Goal: Transaction & Acquisition: Download file/media

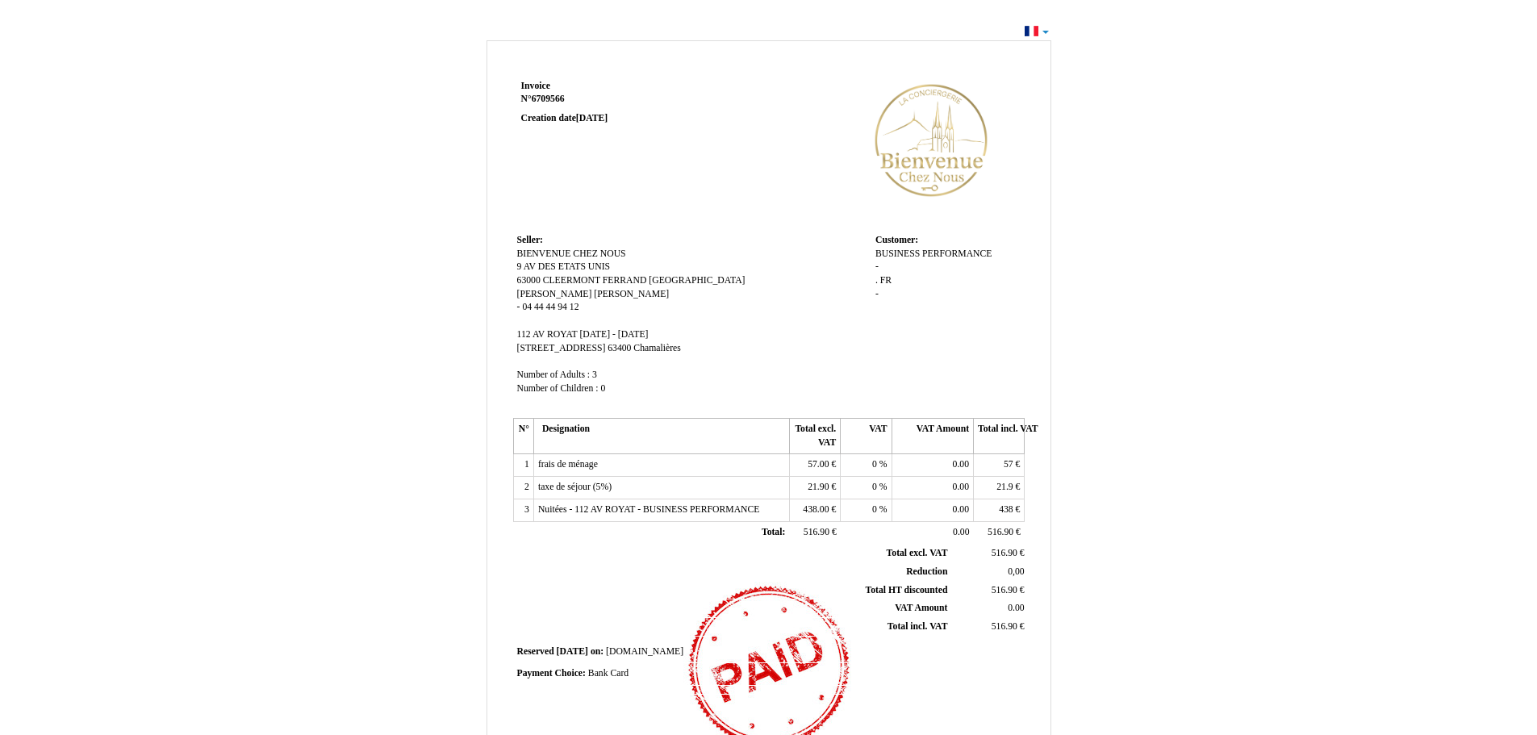
click at [628, 230] on td "Seller: Seller: BIENVENUE CHEZ NOUS BIENVENUE CHEZ NOUS 9 AV DES ETATS UNIS [ST…" at bounding box center [692, 322] width 358 height 184
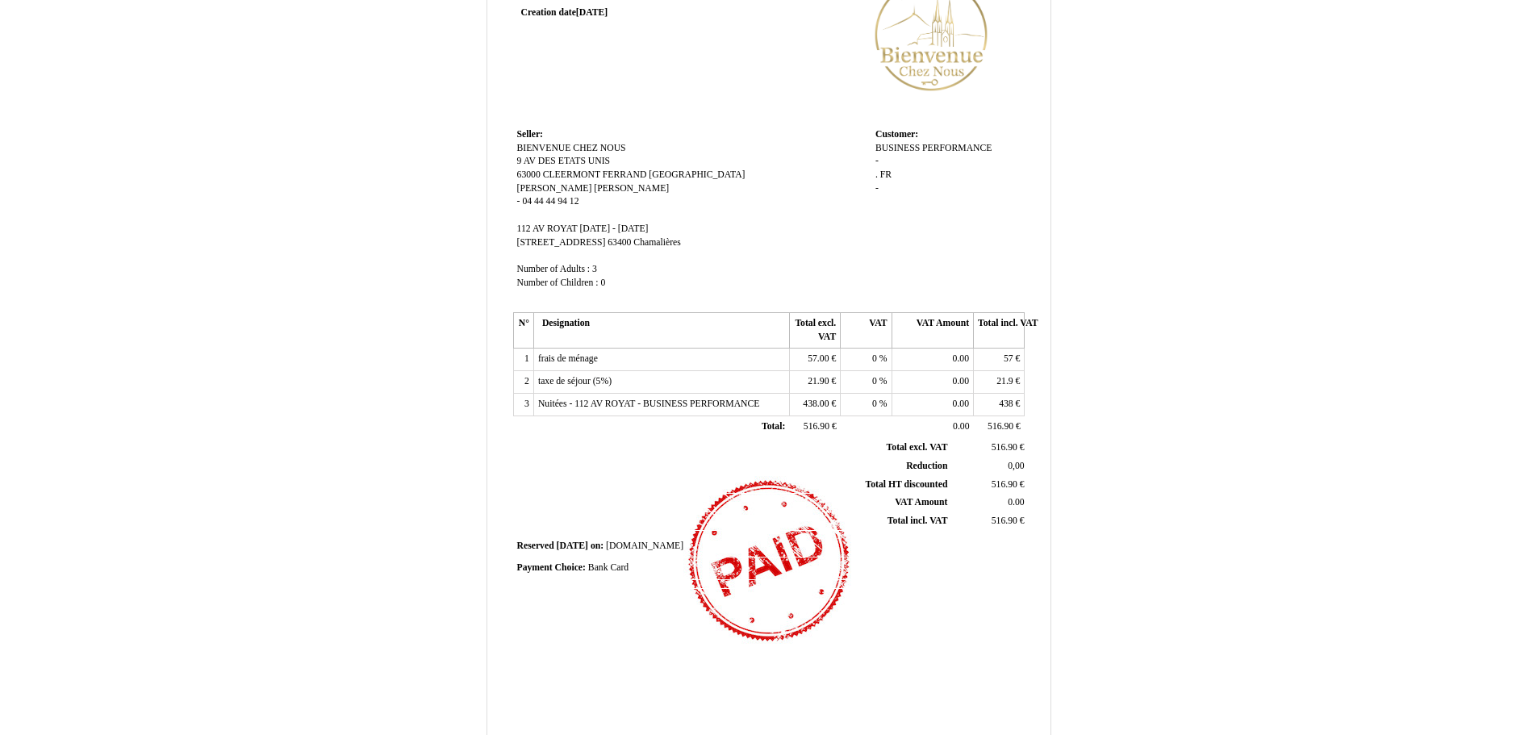
scroll to position [214, 0]
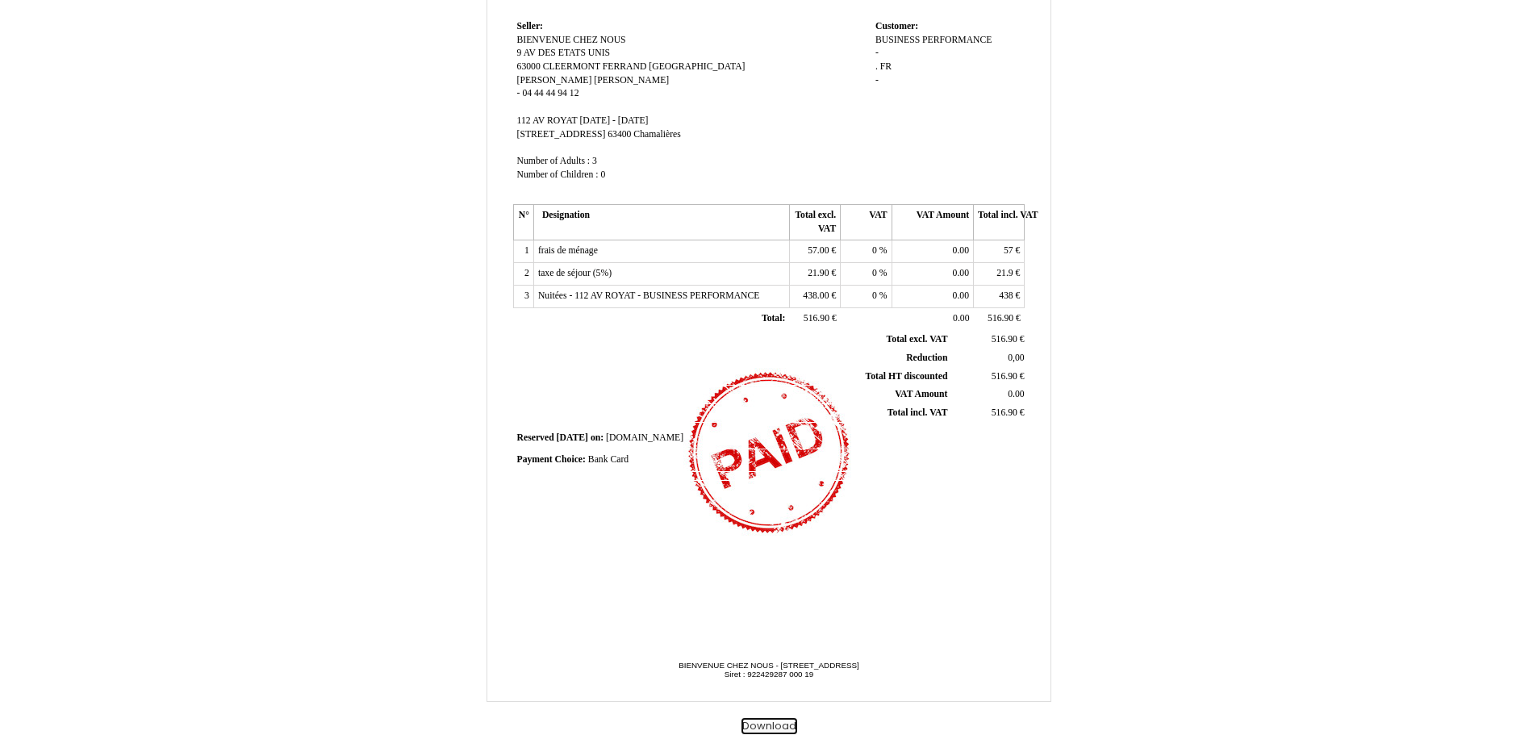
click at [769, 724] on button "Download" at bounding box center [769, 726] width 56 height 17
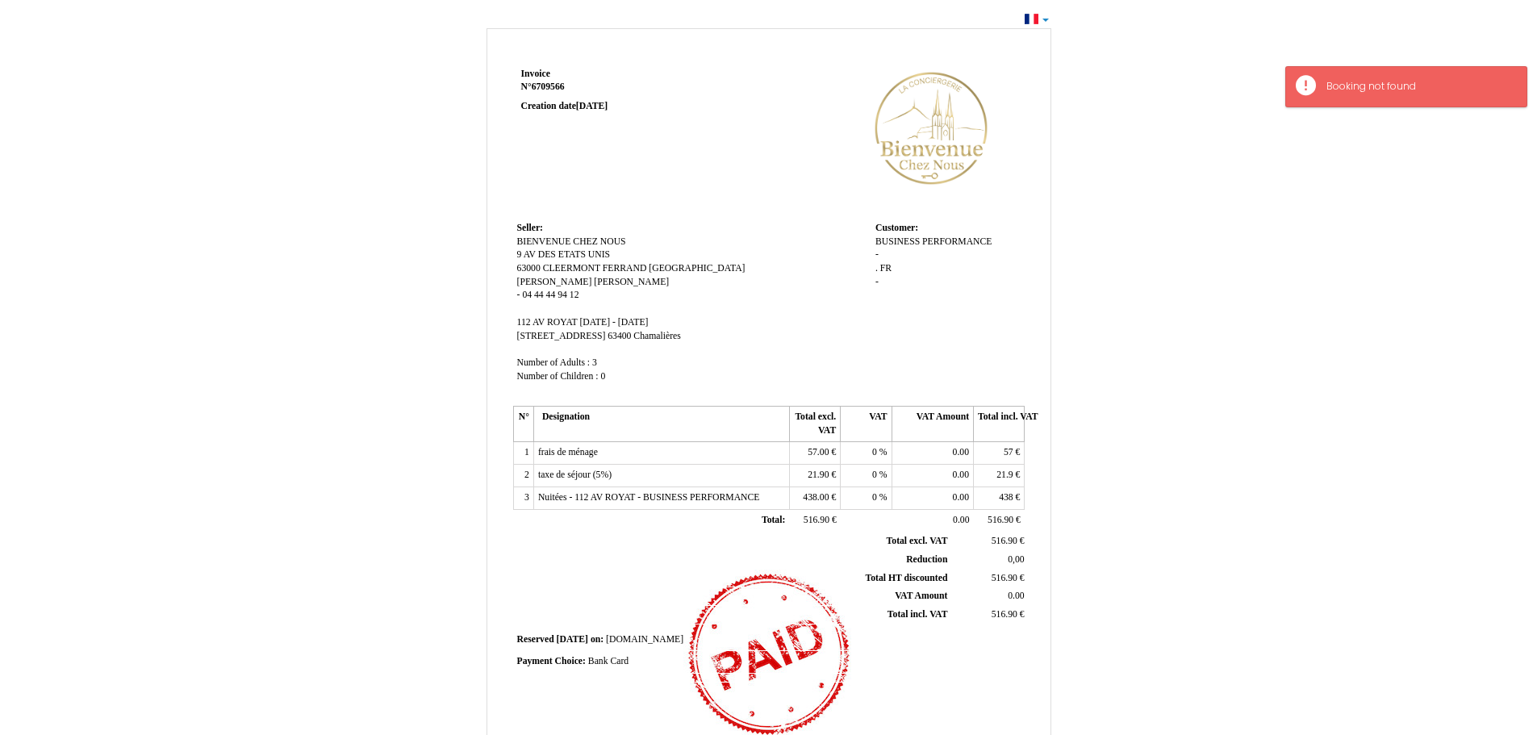
scroll to position [0, 0]
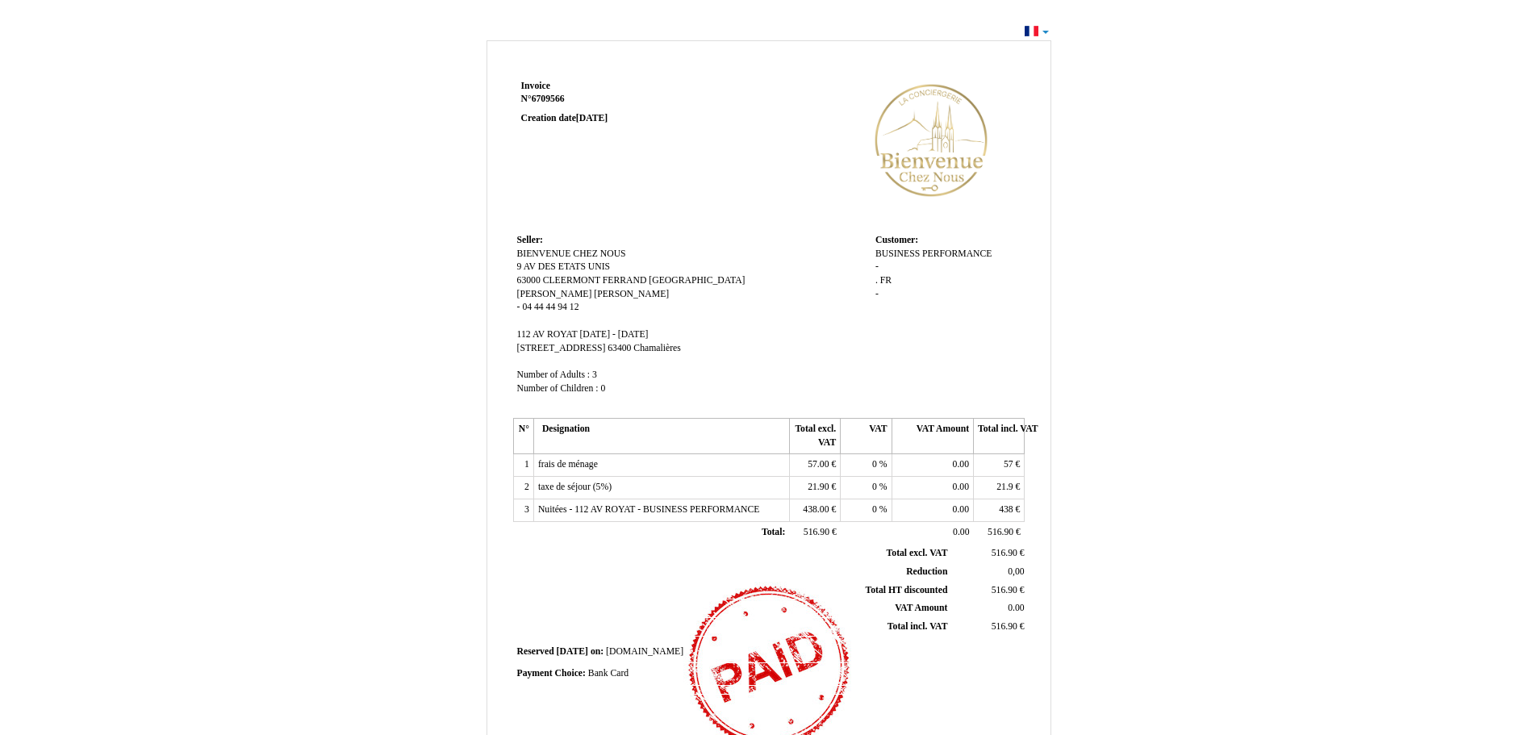
drag, startPoint x: 711, startPoint y: 220, endPoint x: 657, endPoint y: 212, distance: 53.8
click at [657, 212] on td "Invoice Invoice N° 6709566 6709566 Creation date 10 September 2025" at bounding box center [615, 153] width 205 height 154
click at [673, 211] on td "Invoice Invoice N° 6709566 6709566 Creation date 10 September 2025" at bounding box center [615, 153] width 205 height 154
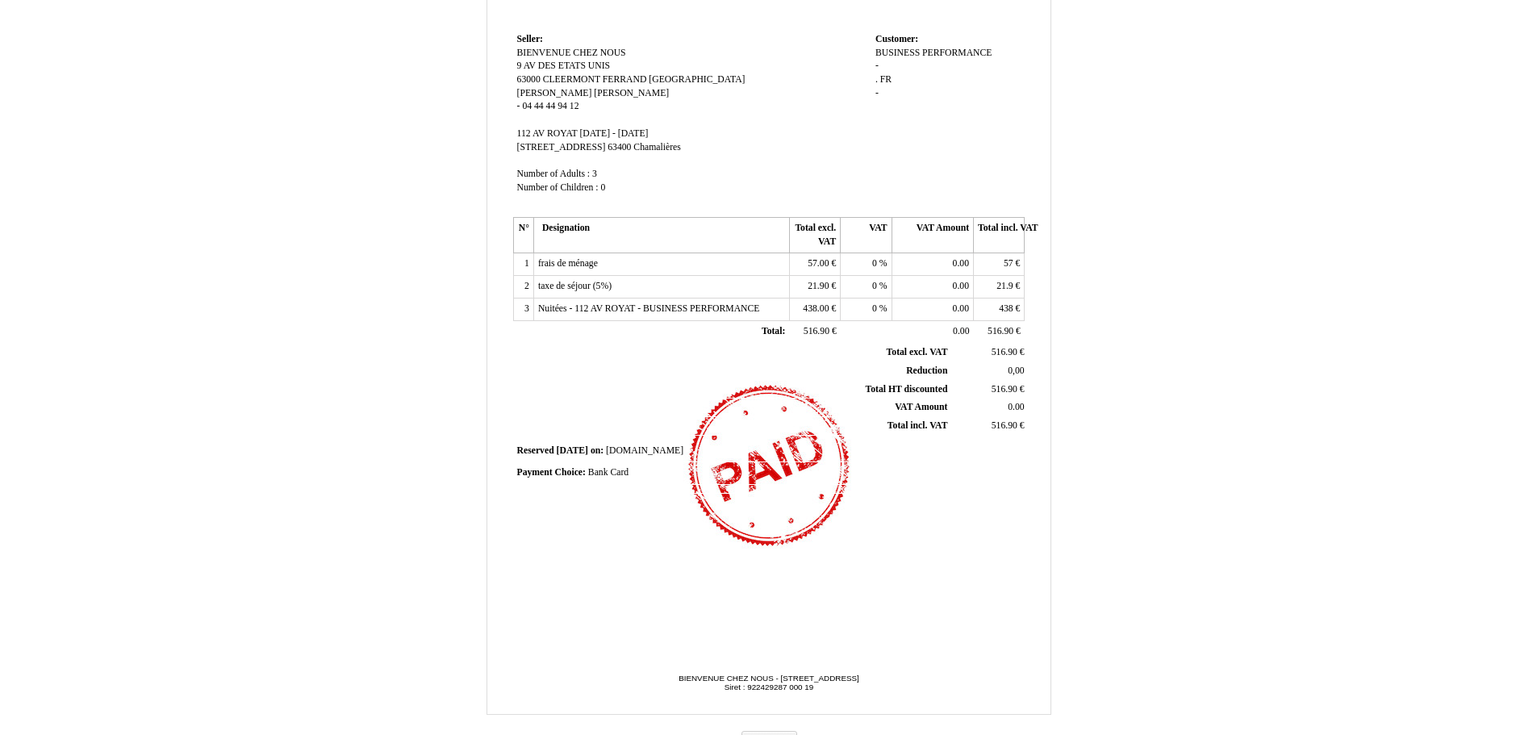
scroll to position [214, 0]
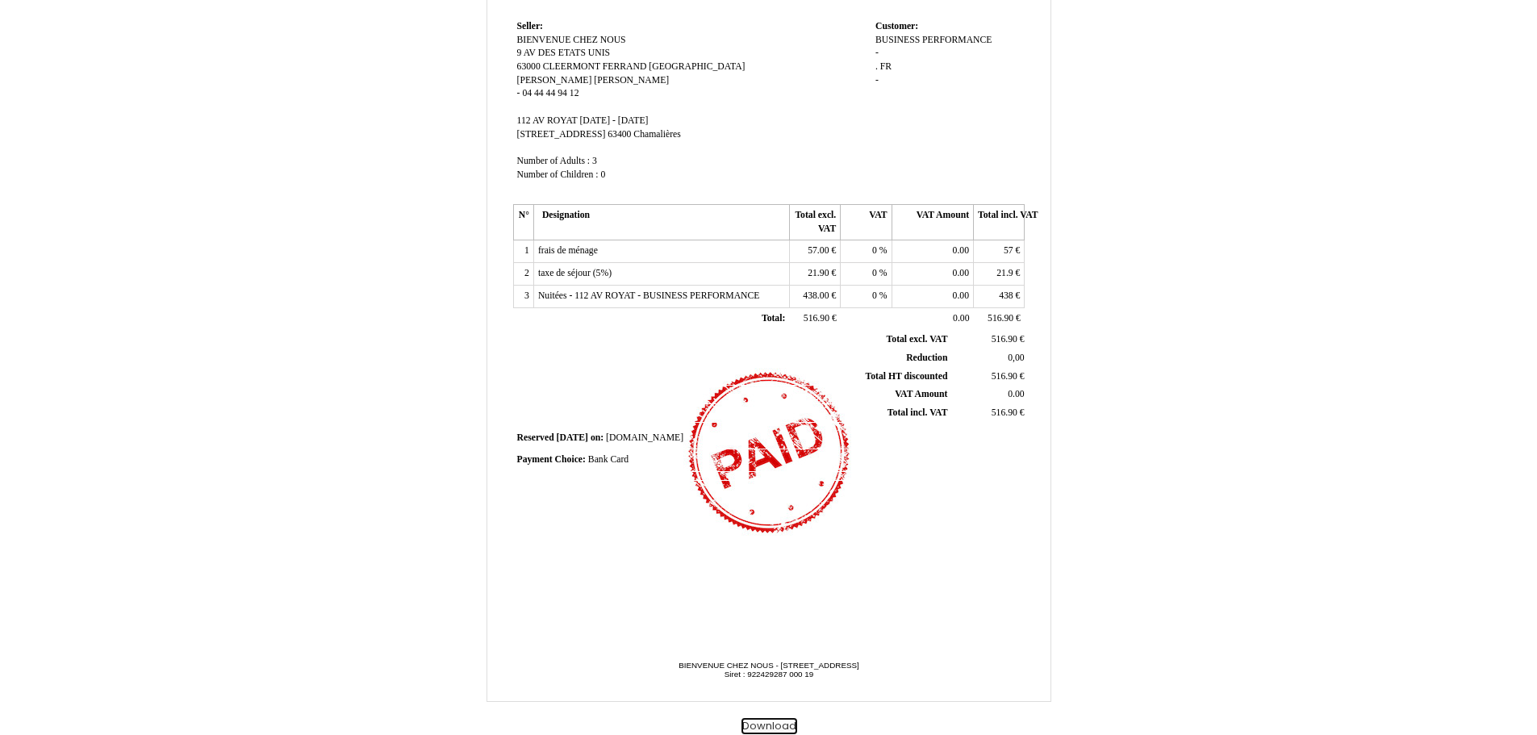
click at [759, 724] on button "Download" at bounding box center [769, 726] width 56 height 17
